Goal: Find specific page/section: Find specific page/section

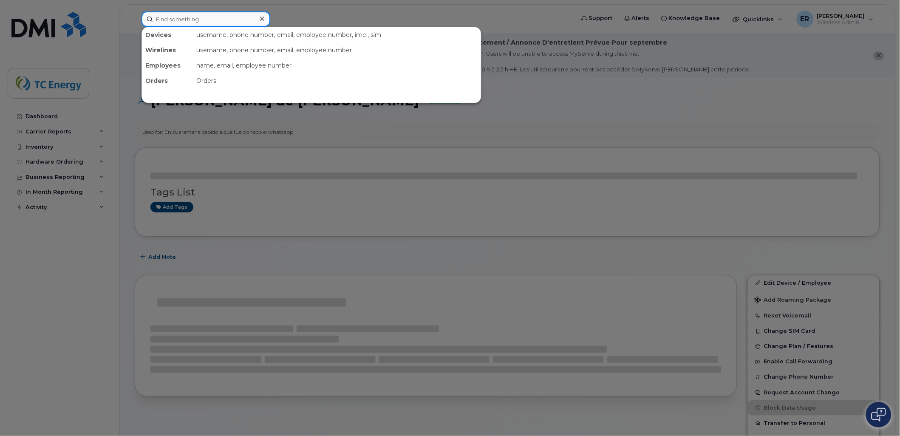
click at [192, 15] on input at bounding box center [205, 18] width 129 height 15
paste input "5591983904"
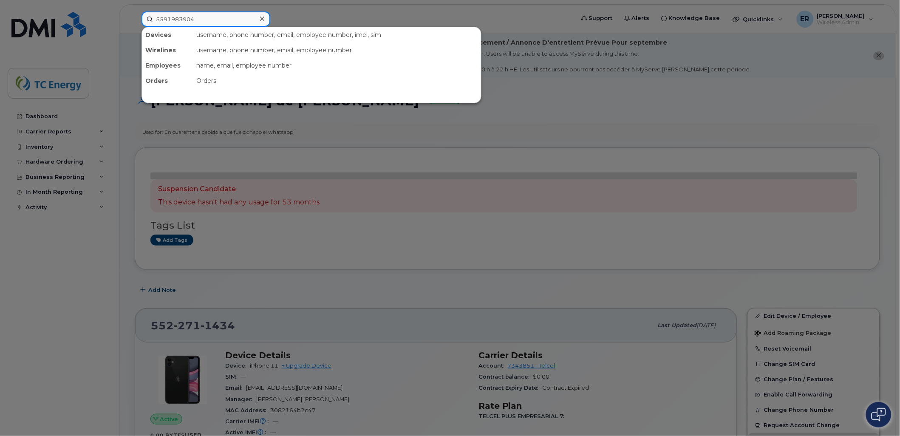
type input "5591983904"
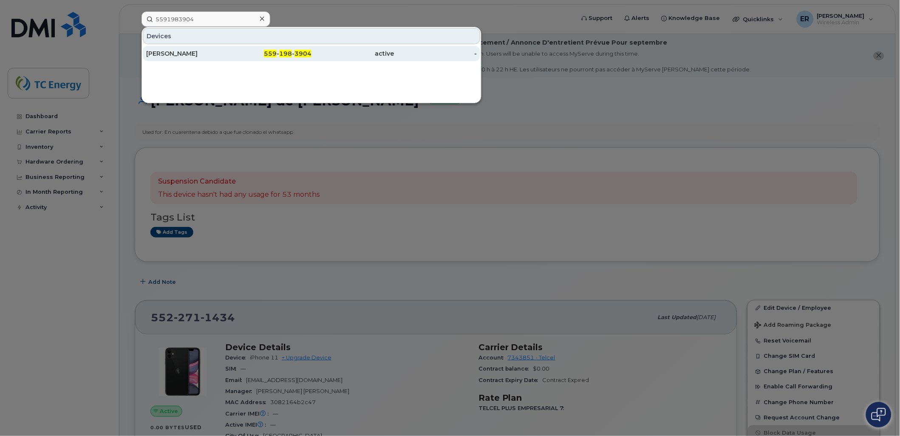
click at [204, 46] on link "Brenda Arisai Salmeron 559 - 198 - 3904 active -" at bounding box center [311, 53] width 337 height 15
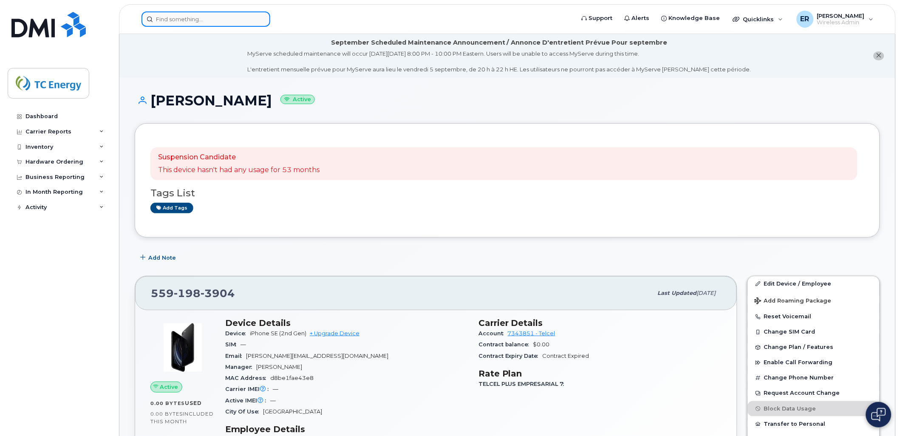
click at [186, 22] on input at bounding box center [205, 18] width 129 height 15
paste input "5641598082"
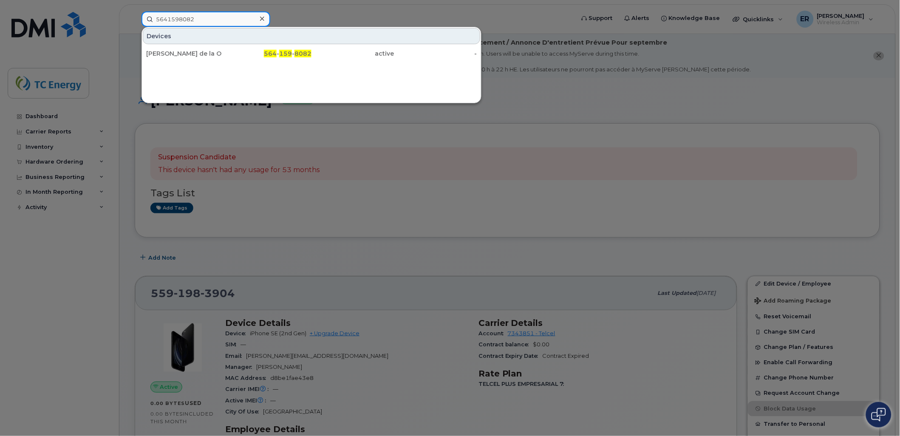
drag, startPoint x: 196, startPoint y: 17, endPoint x: -2, endPoint y: 6, distance: 198.3
paste input "548313080"
type input "5548313080"
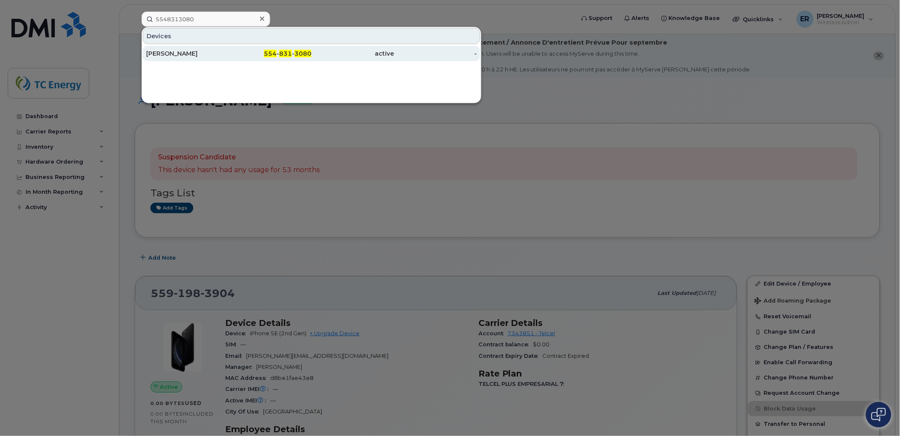
click at [204, 54] on div "Alberto De Leon Angeles" at bounding box center [187, 53] width 83 height 8
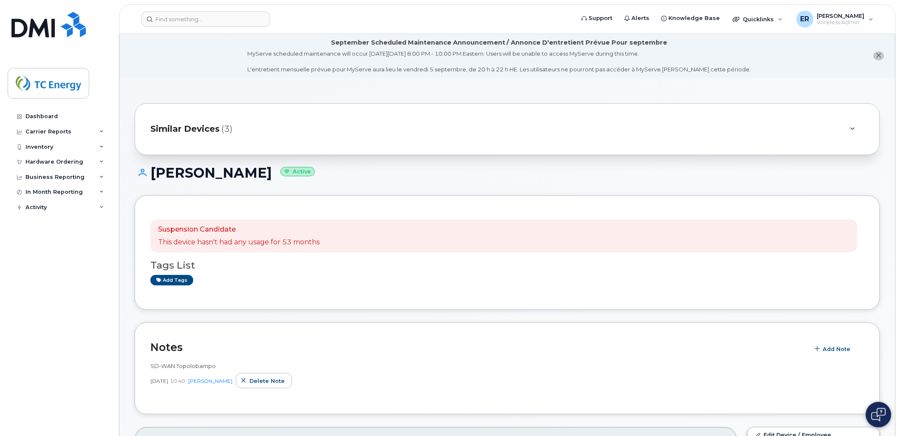
click at [188, 119] on div "Similar Devices (3)" at bounding box center [495, 129] width 690 height 20
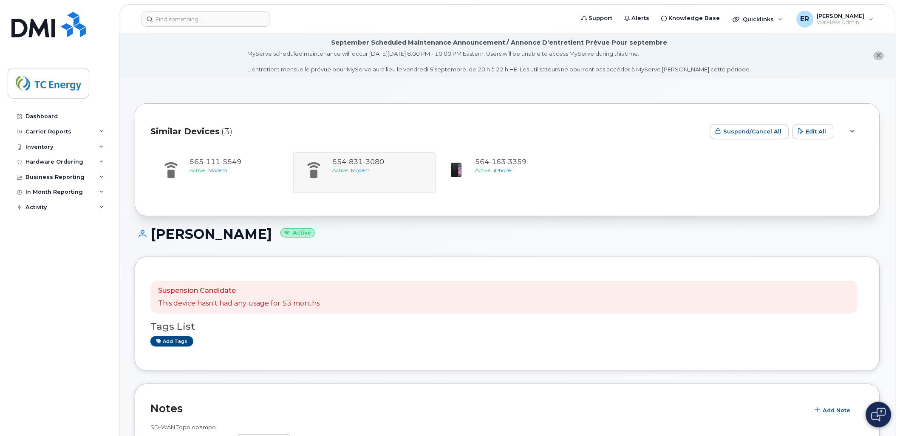
click at [200, 138] on div "Similar Devices (3)" at bounding box center [426, 131] width 553 height 25
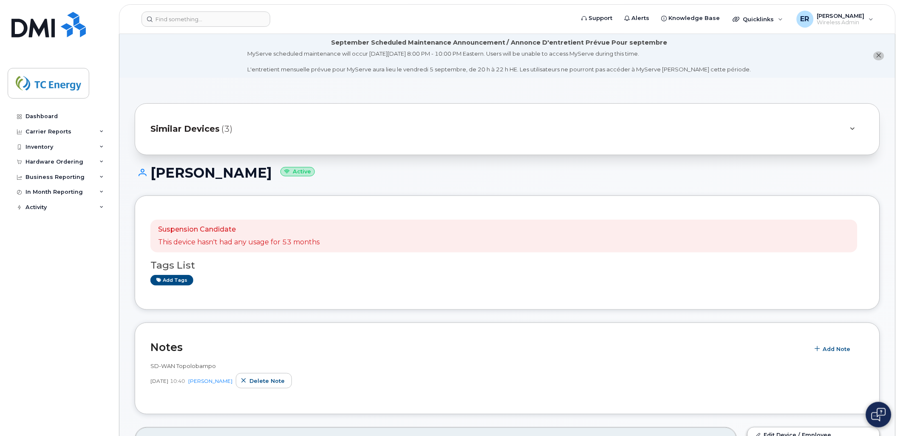
click at [203, 137] on div "Similar Devices (3)" at bounding box center [495, 129] width 690 height 20
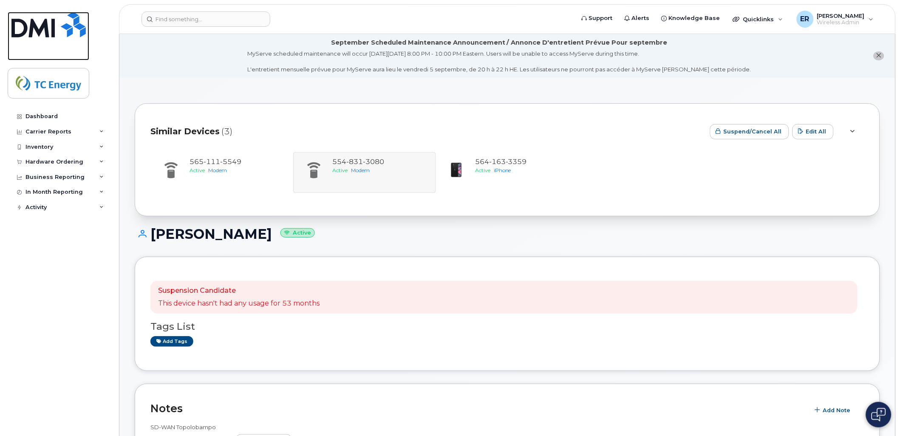
click at [40, 45] on link at bounding box center [49, 36] width 82 height 48
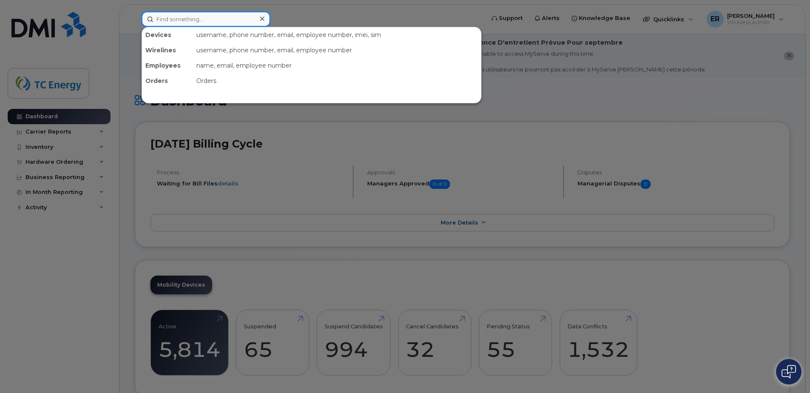
drag, startPoint x: 235, startPoint y: 16, endPoint x: 233, endPoint y: 8, distance: 7.4
click at [235, 13] on input at bounding box center [205, 18] width 129 height 15
type input "v"
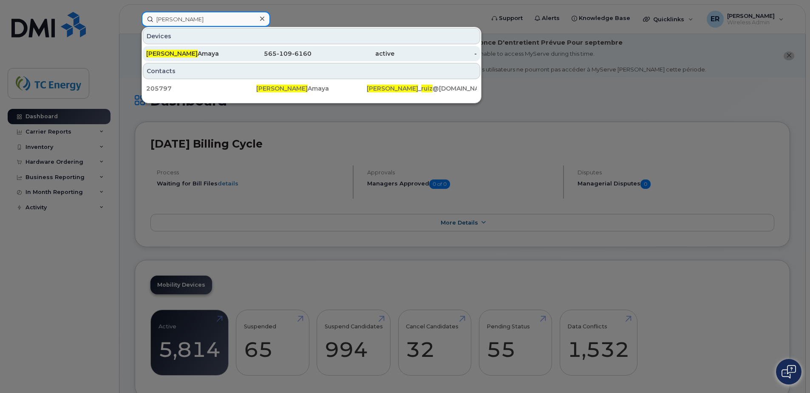
type input "[PERSON_NAME]"
click at [217, 56] on div "Claudia Ruiz Amaya" at bounding box center [187, 53] width 83 height 8
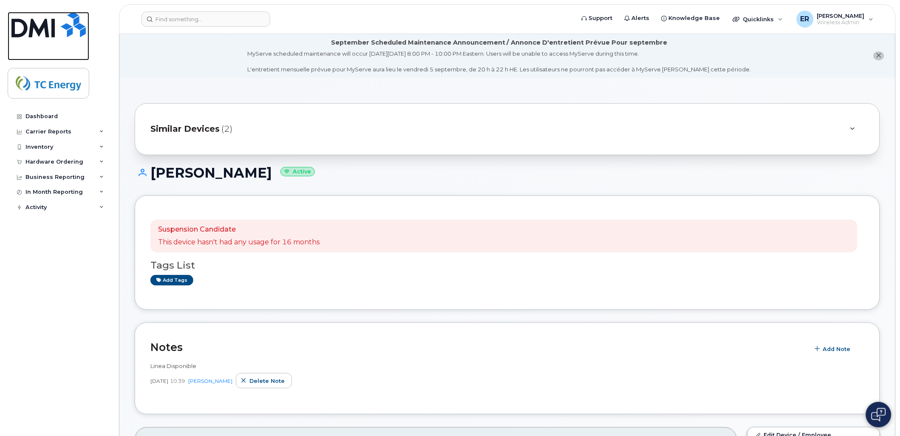
click at [49, 24] on img at bounding box center [48, 24] width 74 height 25
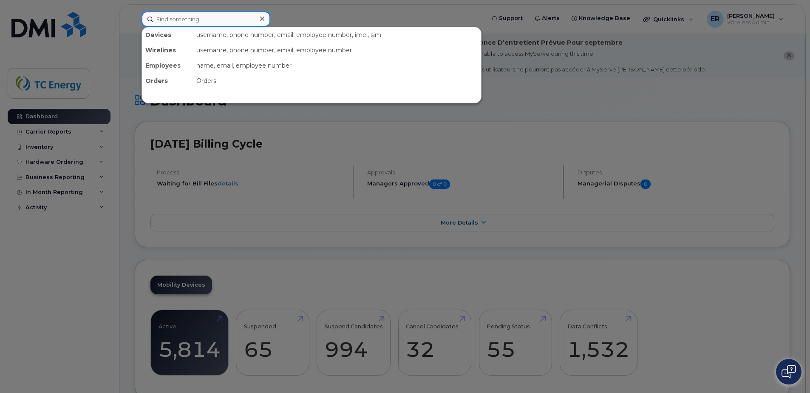
click at [252, 22] on input at bounding box center [205, 18] width 129 height 15
paste input "5574550757"
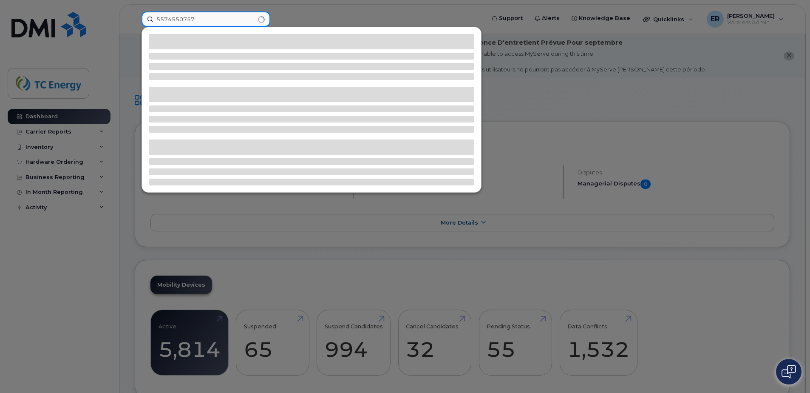
type input "5574550757"
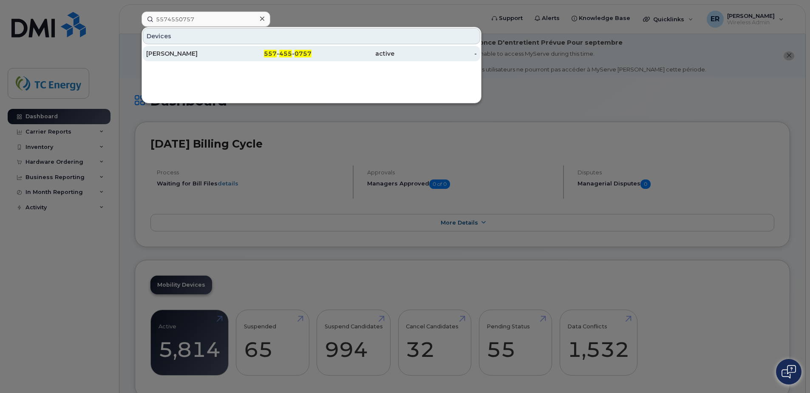
drag, startPoint x: 212, startPoint y: 47, endPoint x: 206, endPoint y: 47, distance: 5.9
click at [212, 47] on div "[PERSON_NAME]" at bounding box center [187, 53] width 83 height 15
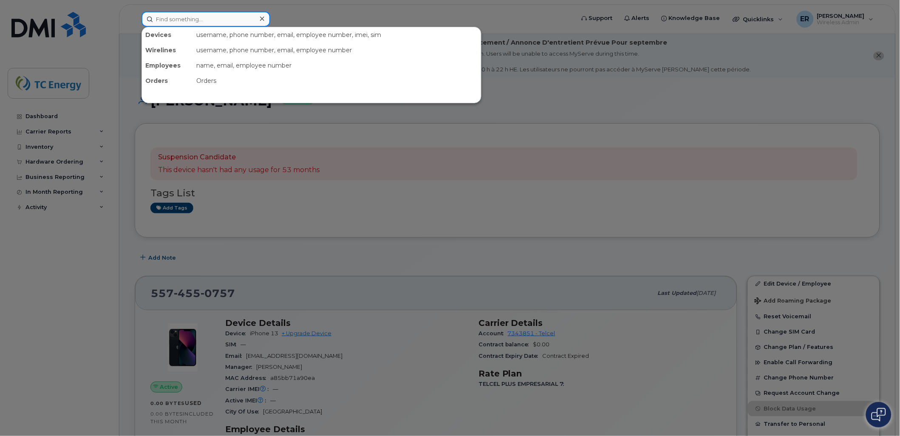
click at [226, 17] on input at bounding box center [205, 18] width 129 height 15
paste input "5522711434"
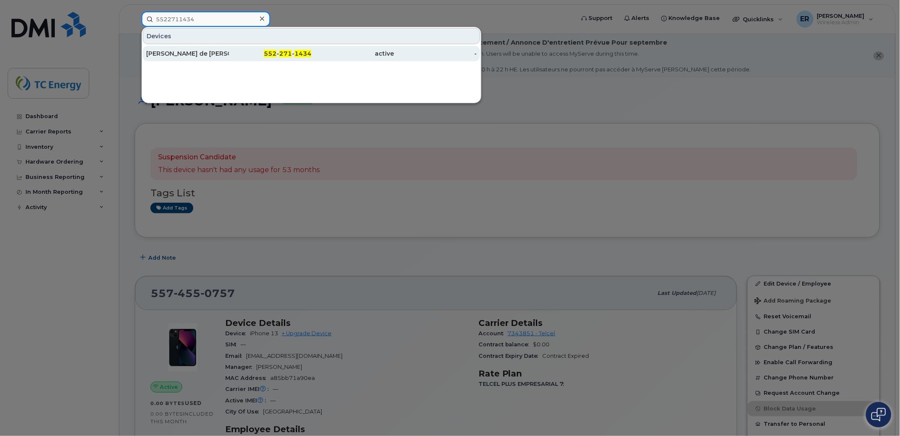
type input "5522711434"
click at [207, 51] on div "Manuel de Jesus Yong Valdez" at bounding box center [187, 53] width 83 height 8
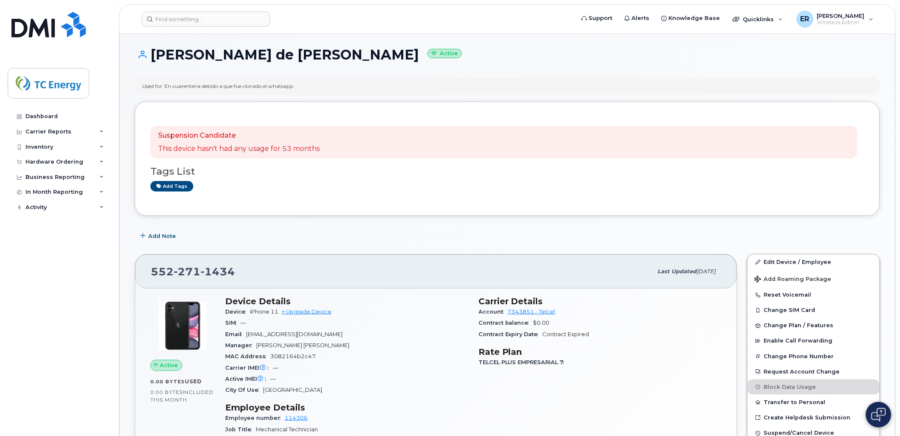
scroll to position [189, 0]
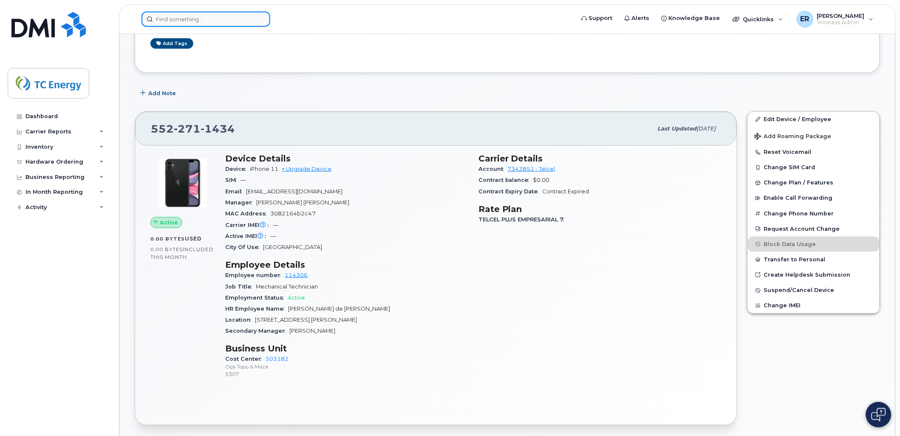
click at [204, 19] on input at bounding box center [205, 18] width 129 height 15
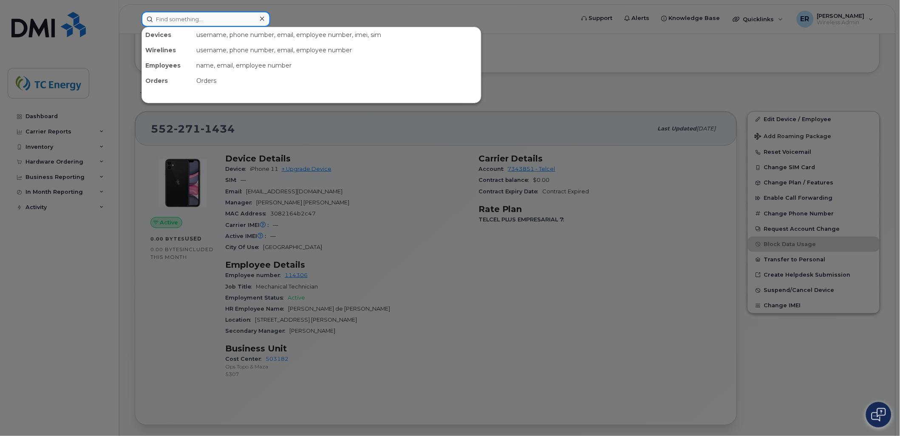
paste input "Gabriel Lopez Baldenebro"
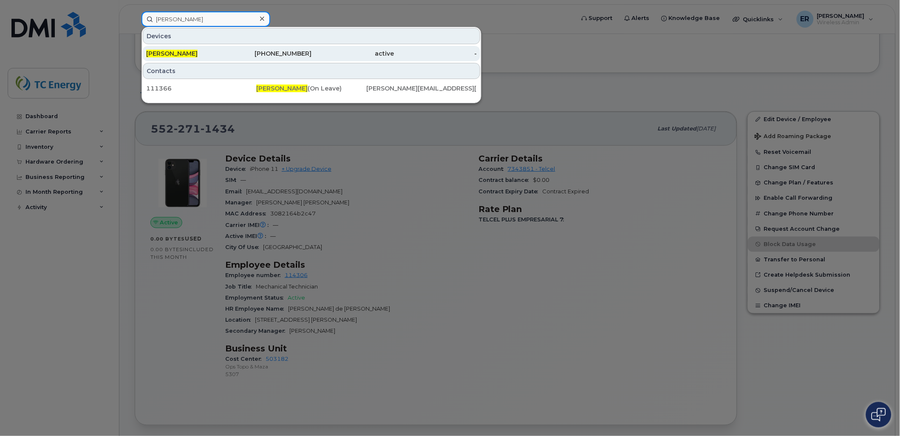
type input "Gabriel Lopez Baldenebro"
click at [232, 56] on div "552-893-6024" at bounding box center [270, 53] width 83 height 8
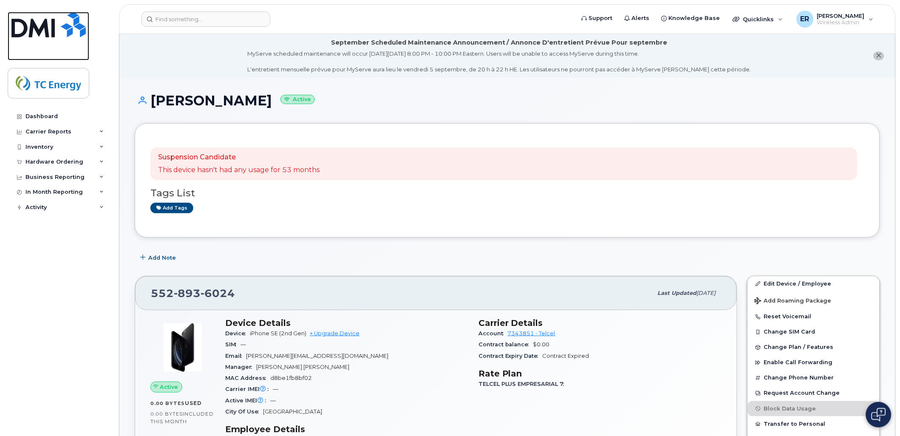
click at [58, 23] on img at bounding box center [48, 24] width 74 height 25
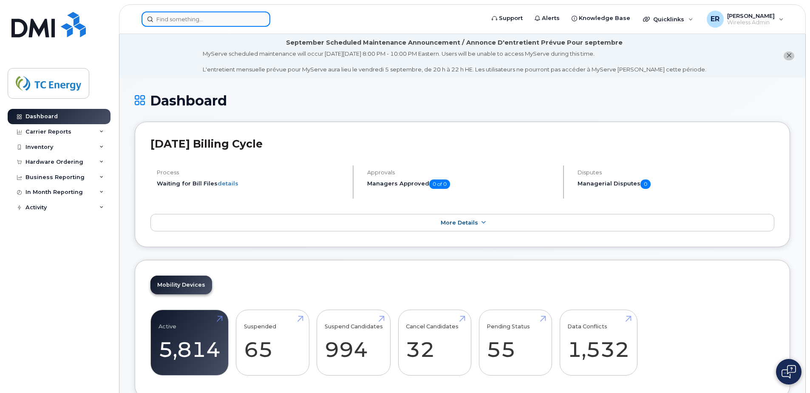
click at [168, 20] on input at bounding box center [205, 18] width 129 height 15
paste input "Rogelio Alfredo Montiel"
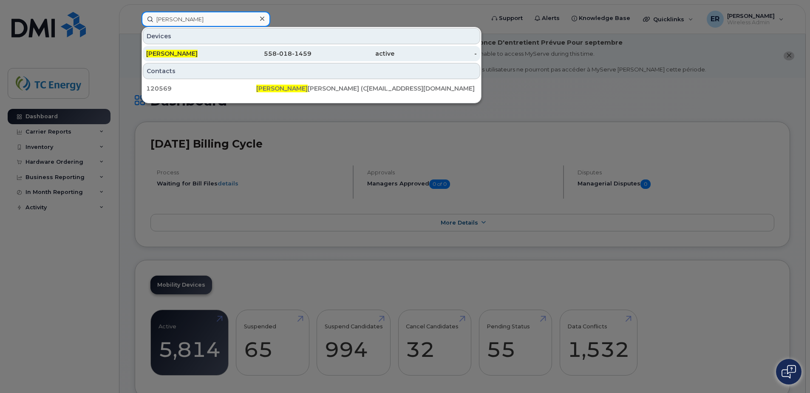
type input "[PERSON_NAME]"
click at [201, 50] on div "[PERSON_NAME]" at bounding box center [187, 53] width 83 height 8
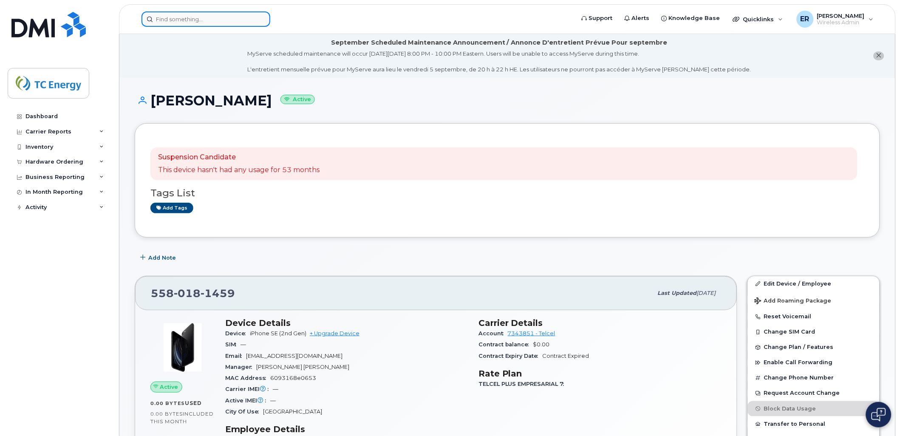
click at [184, 23] on input at bounding box center [205, 18] width 129 height 15
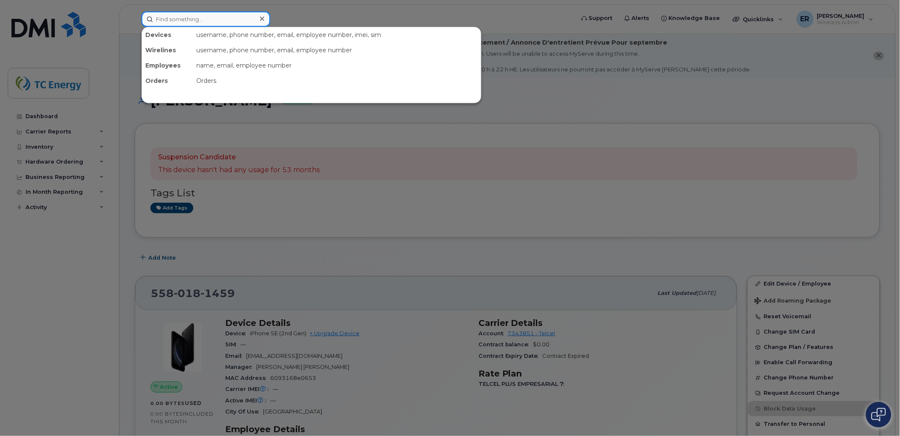
paste input "5514734296"
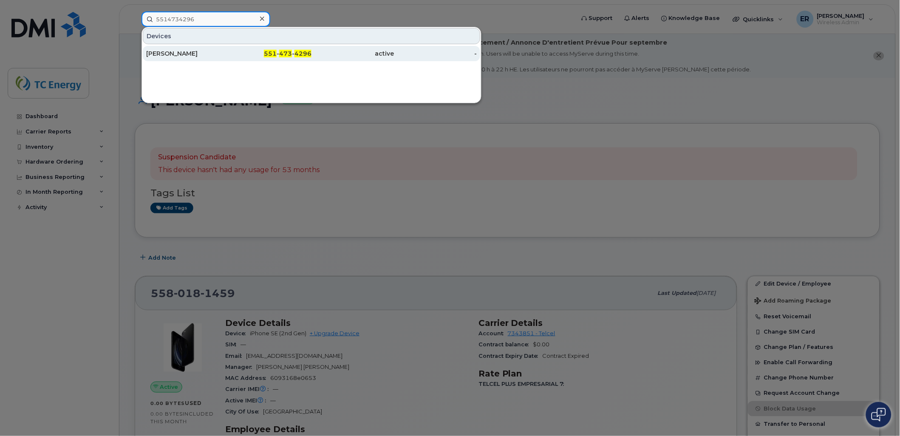
type input "5514734296"
click at [190, 54] on div "[PERSON_NAME]" at bounding box center [187, 53] width 83 height 8
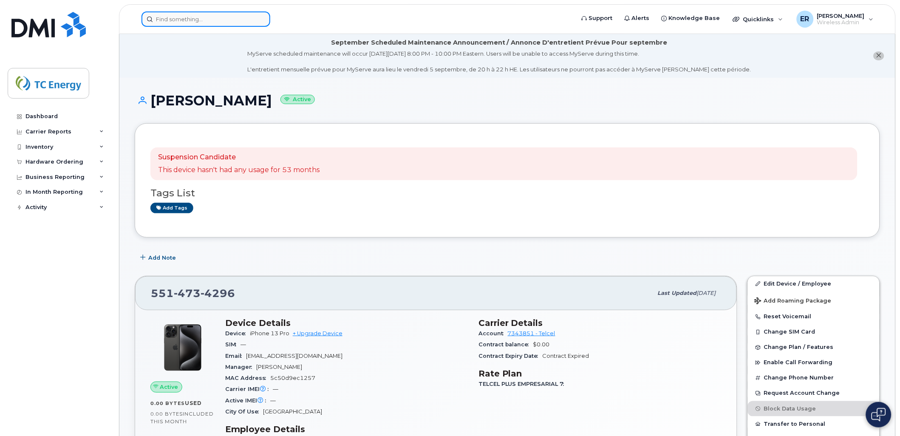
click at [222, 19] on input at bounding box center [205, 18] width 129 height 15
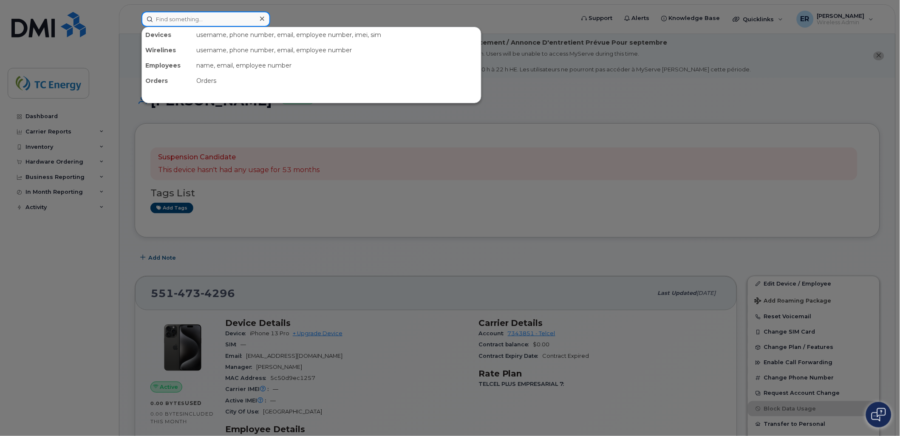
paste input "5529672197"
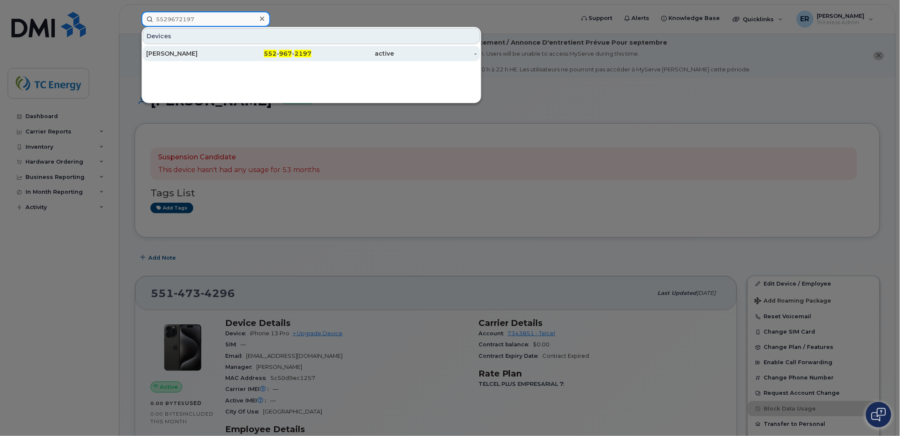
type input "5529672197"
click at [184, 54] on div "Jose Ernesto Fuentes" at bounding box center [187, 53] width 83 height 8
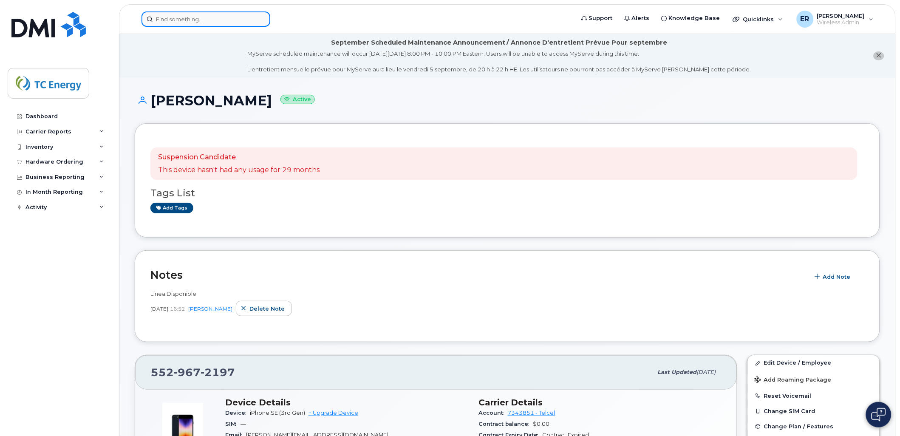
click at [258, 23] on div at bounding box center [205, 18] width 129 height 15
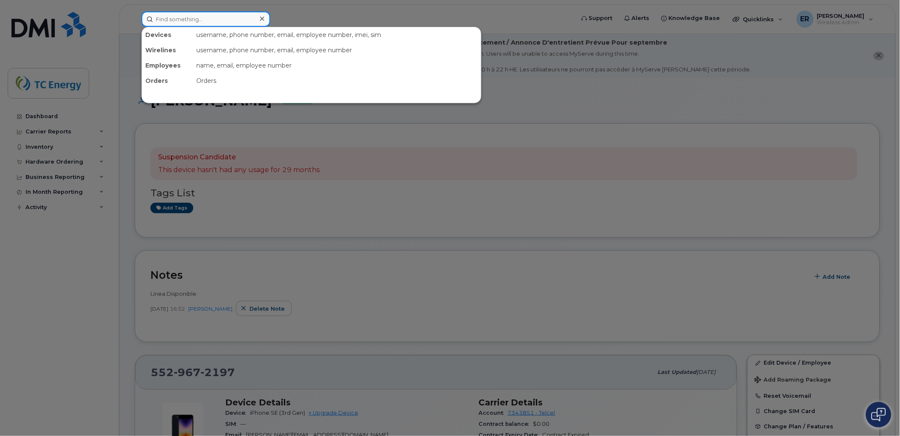
paste input "5662240060"
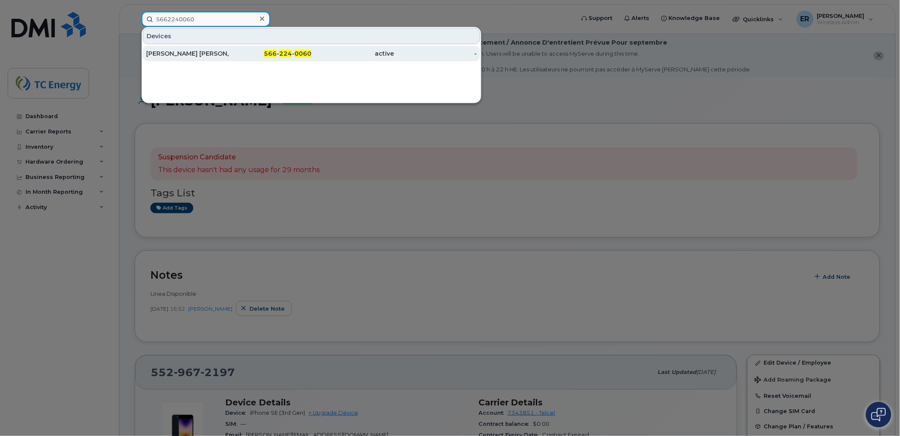
type input "5662240060"
click at [206, 60] on div "Laura Gabriela Hernandez Palacios" at bounding box center [187, 53] width 83 height 15
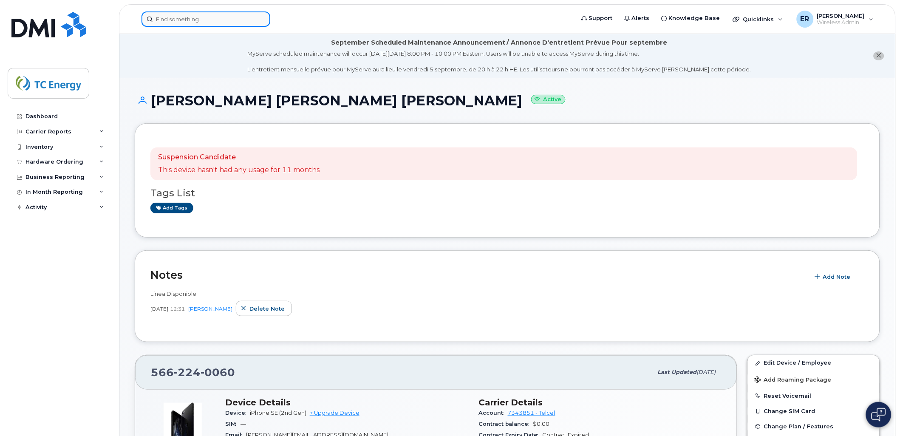
click at [176, 18] on input at bounding box center [205, 18] width 129 height 15
paste input "5529672197"
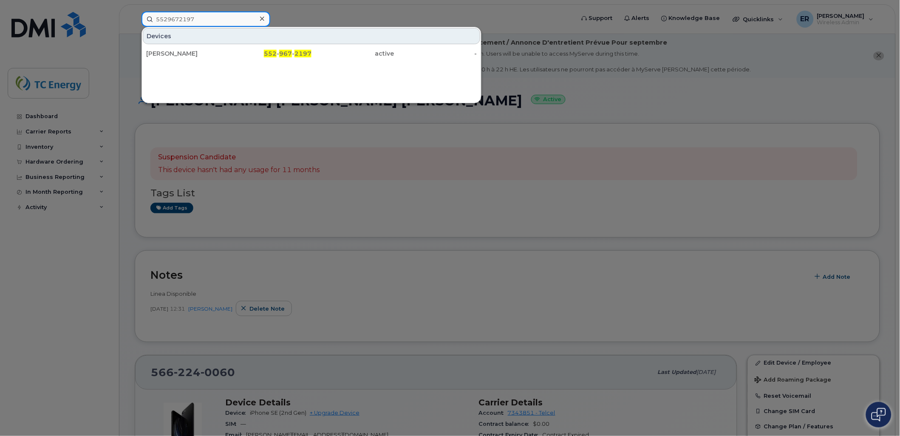
type input "5529672197"
click at [404, 181] on div at bounding box center [450, 218] width 900 height 436
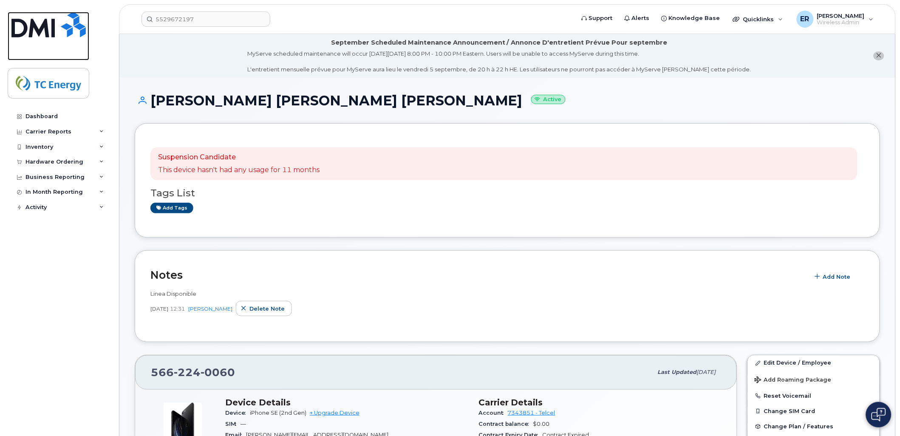
click at [41, 33] on img at bounding box center [48, 24] width 74 height 25
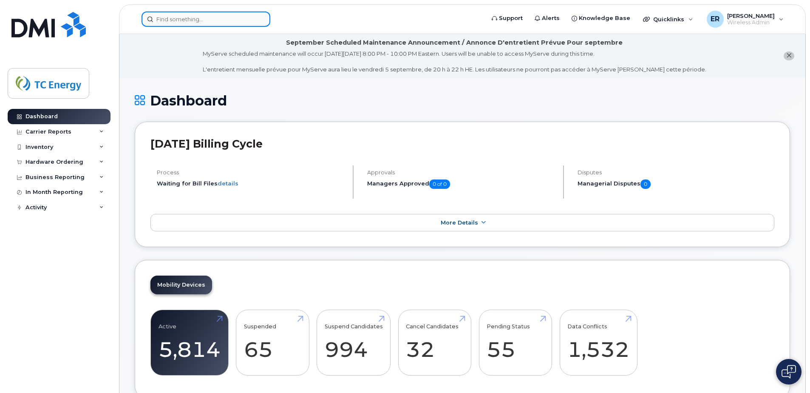
click at [190, 17] on input at bounding box center [205, 18] width 129 height 15
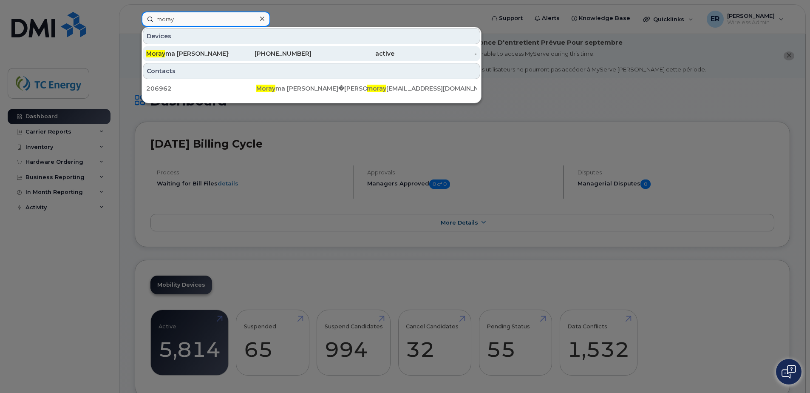
type input "moray"
click at [186, 51] on div "Moray ma [PERSON_NAME]�[PERSON_NAME]" at bounding box center [187, 53] width 83 height 8
click at [181, 51] on div "Moray ma [PERSON_NAME]�[PERSON_NAME]" at bounding box center [187, 53] width 83 height 8
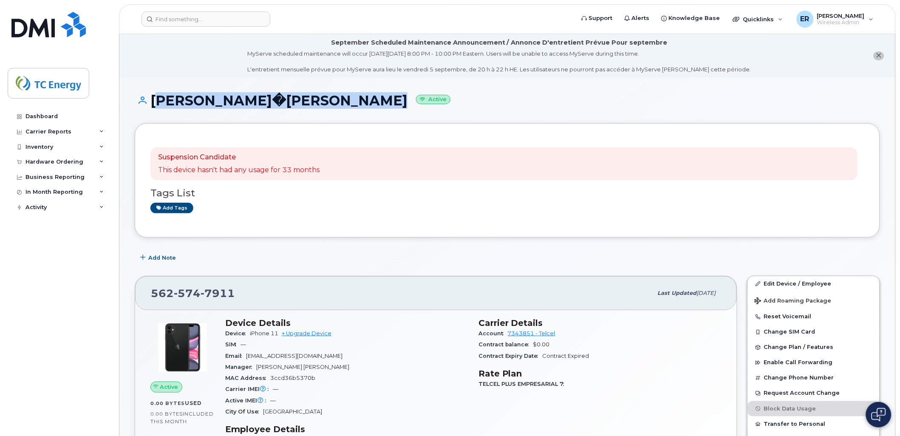
drag, startPoint x: 150, startPoint y: 100, endPoint x: 372, endPoint y: 108, distance: 221.5
click at [372, 108] on div "[PERSON_NAME]�[PERSON_NAME] Active" at bounding box center [507, 108] width 745 height 30
click at [223, 101] on h1 "Morayma Janeth Mu�oz Duran Active" at bounding box center [507, 100] width 745 height 15
click at [215, 104] on h1 "Morayma Janeth Mu�oz Duran Active" at bounding box center [507, 100] width 745 height 15
click at [173, 102] on h1 "Morayma Janeth Mu�oz Duran Active" at bounding box center [507, 100] width 745 height 15
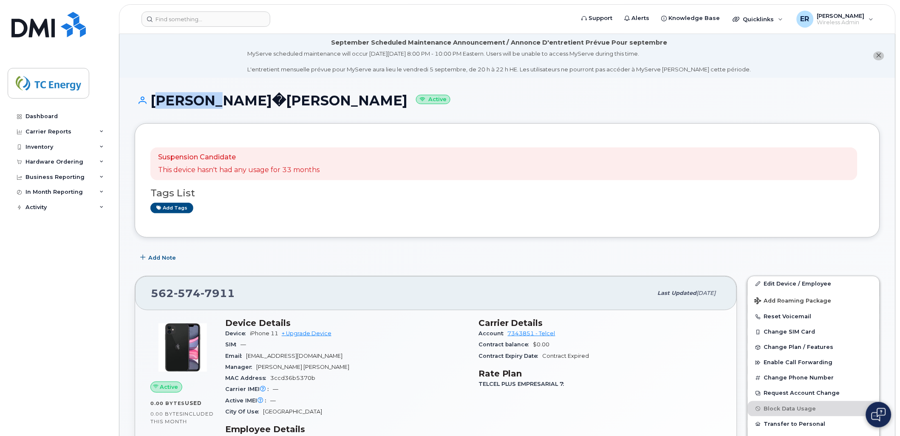
drag, startPoint x: 152, startPoint y: 100, endPoint x: 214, endPoint y: 102, distance: 61.6
click at [214, 102] on h1 "Morayma Janeth Mu�oz Duran Active" at bounding box center [507, 100] width 745 height 15
copy h1 "Morayma"
